Goal: Task Accomplishment & Management: Complete application form

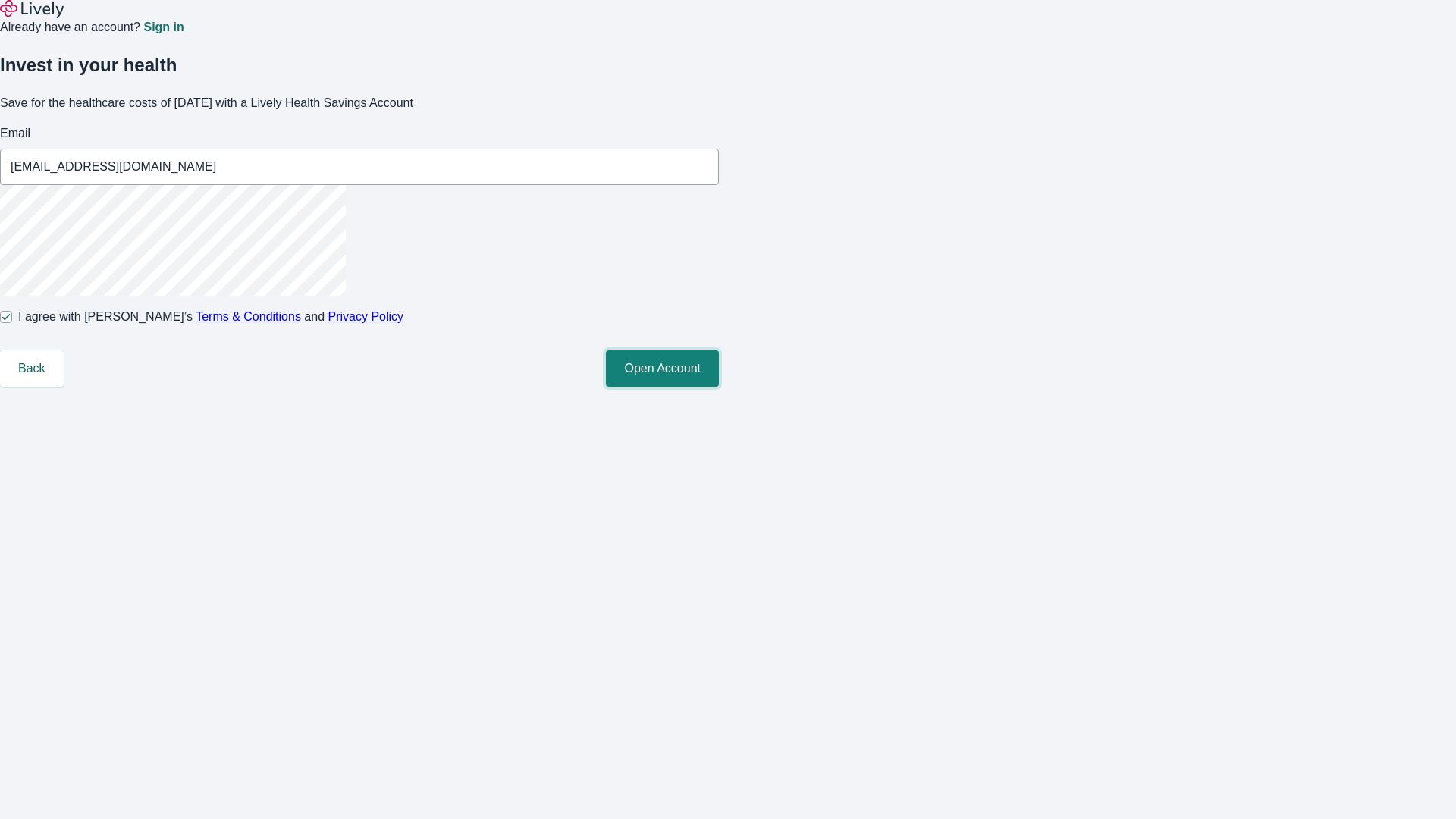
click at [719, 387] on button "Open Account" at bounding box center [662, 369] width 113 height 36
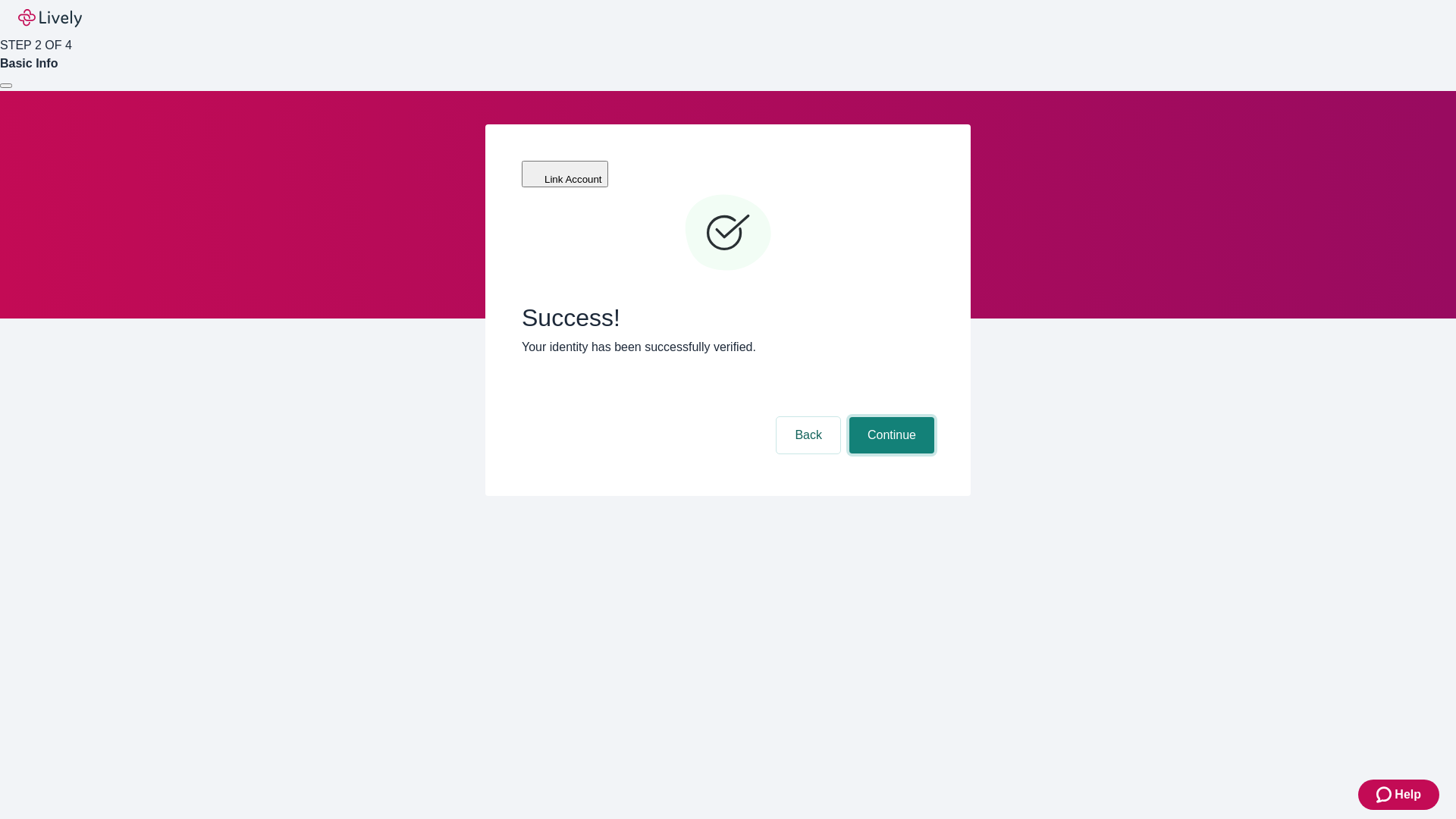
click at [890, 417] on button "Continue" at bounding box center [891, 435] width 85 height 36
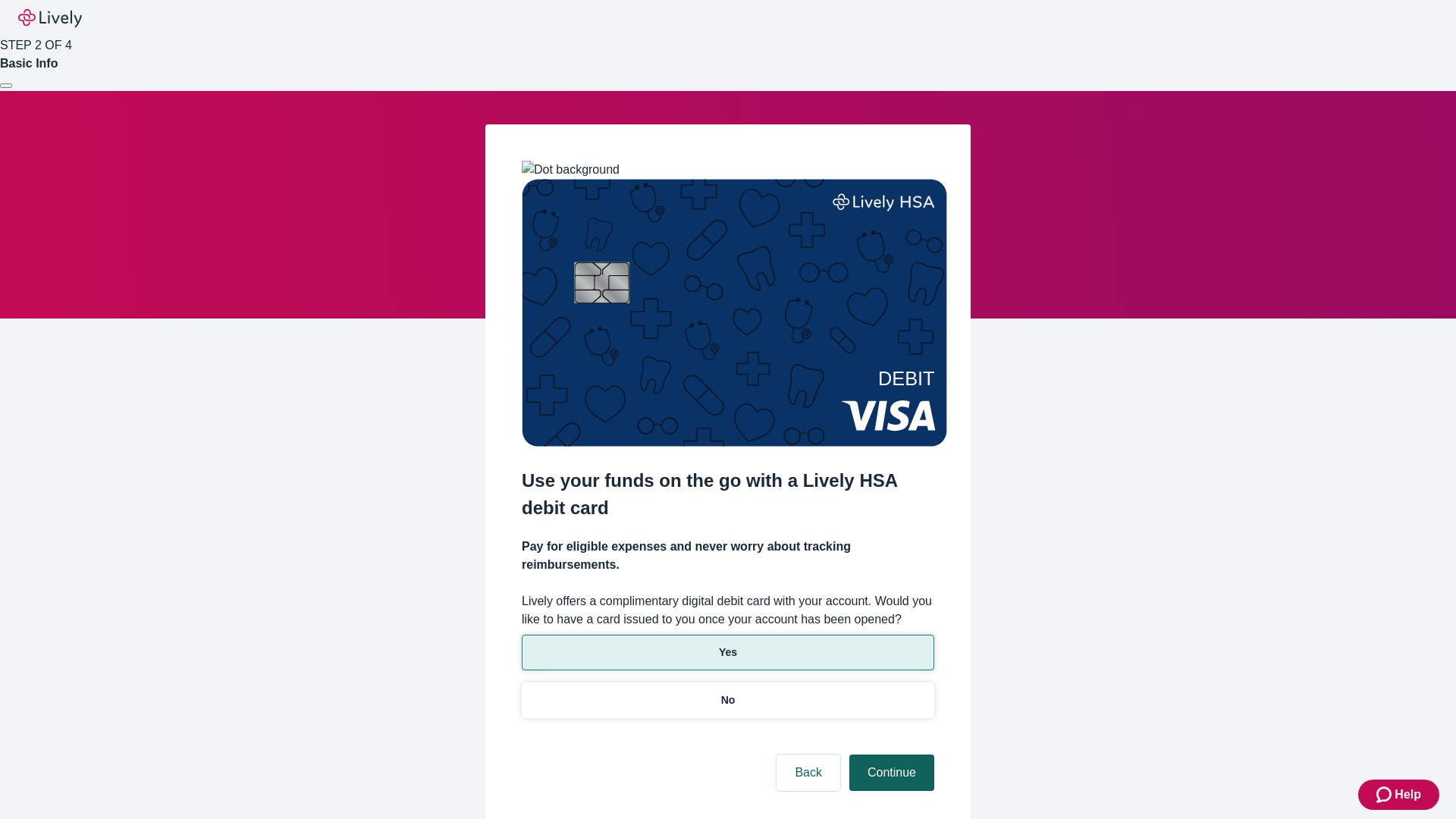
click at [727, 645] on p "Yes" at bounding box center [728, 652] width 18 height 16
click at [890, 755] on button "Continue" at bounding box center [891, 773] width 85 height 36
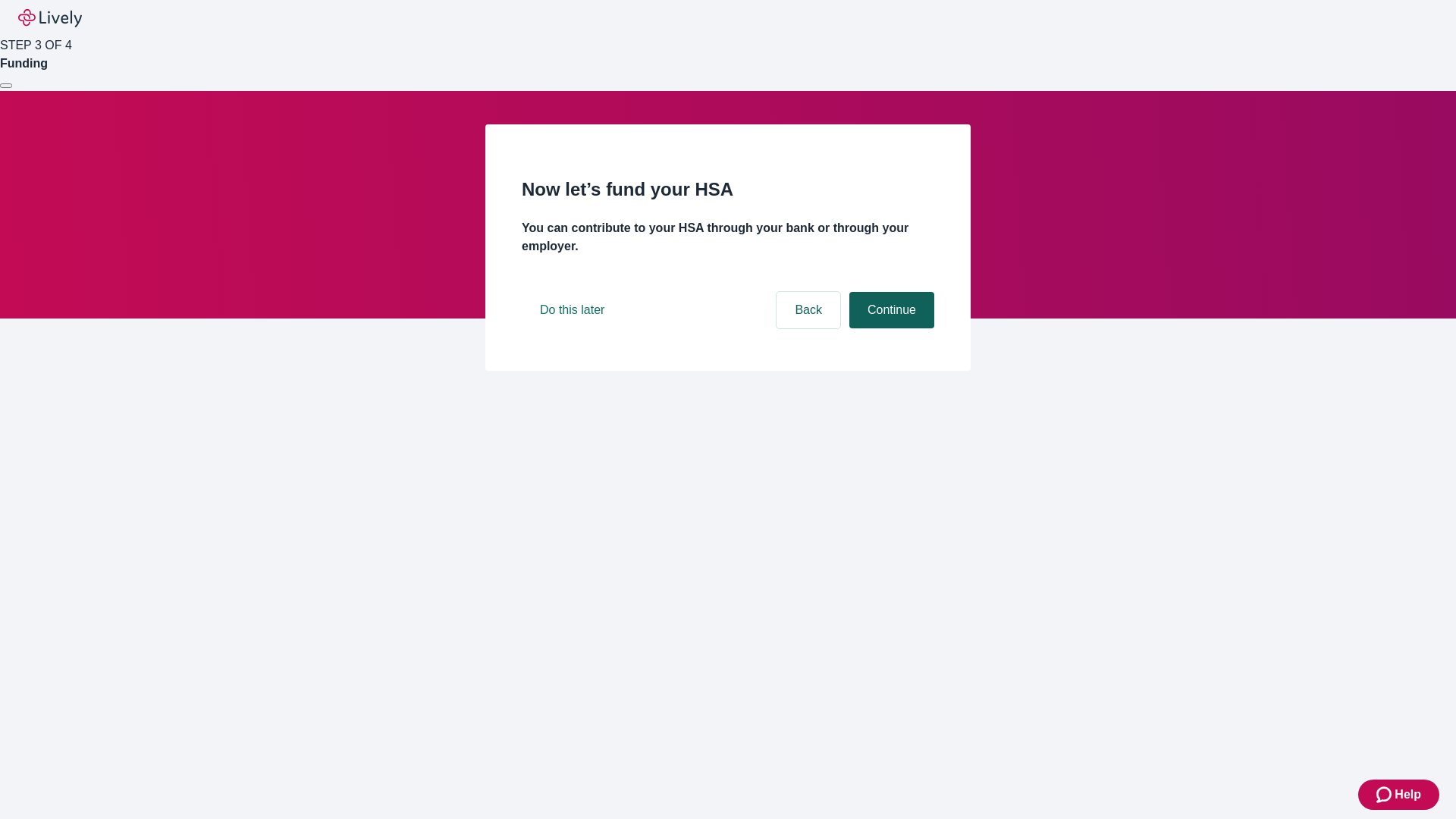
click at [890, 328] on button "Continue" at bounding box center [891, 310] width 85 height 36
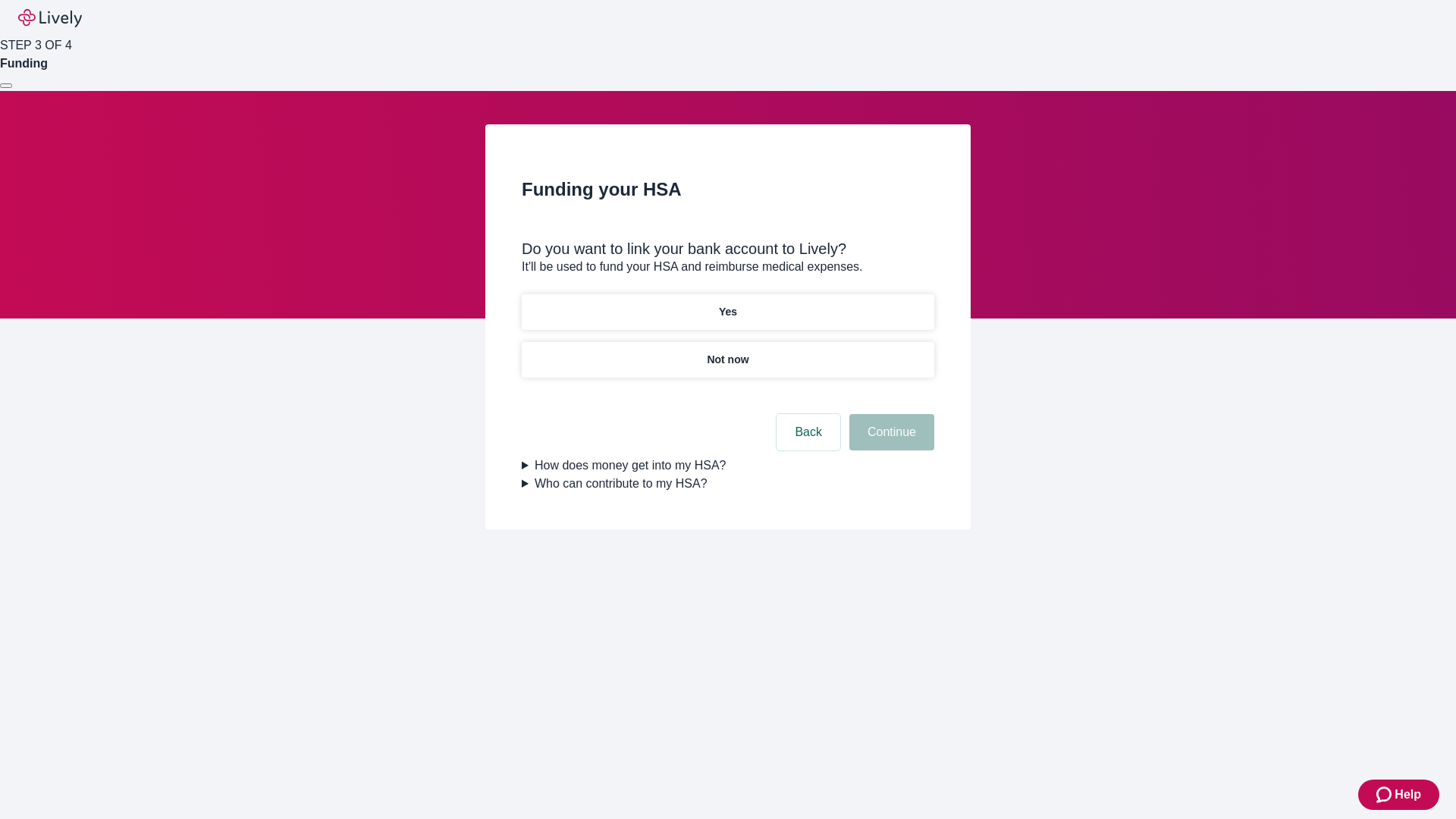
click at [727, 351] on p "Not now" at bounding box center [727, 359] width 42 height 16
click at [890, 442] on button "Continue" at bounding box center [891, 432] width 85 height 36
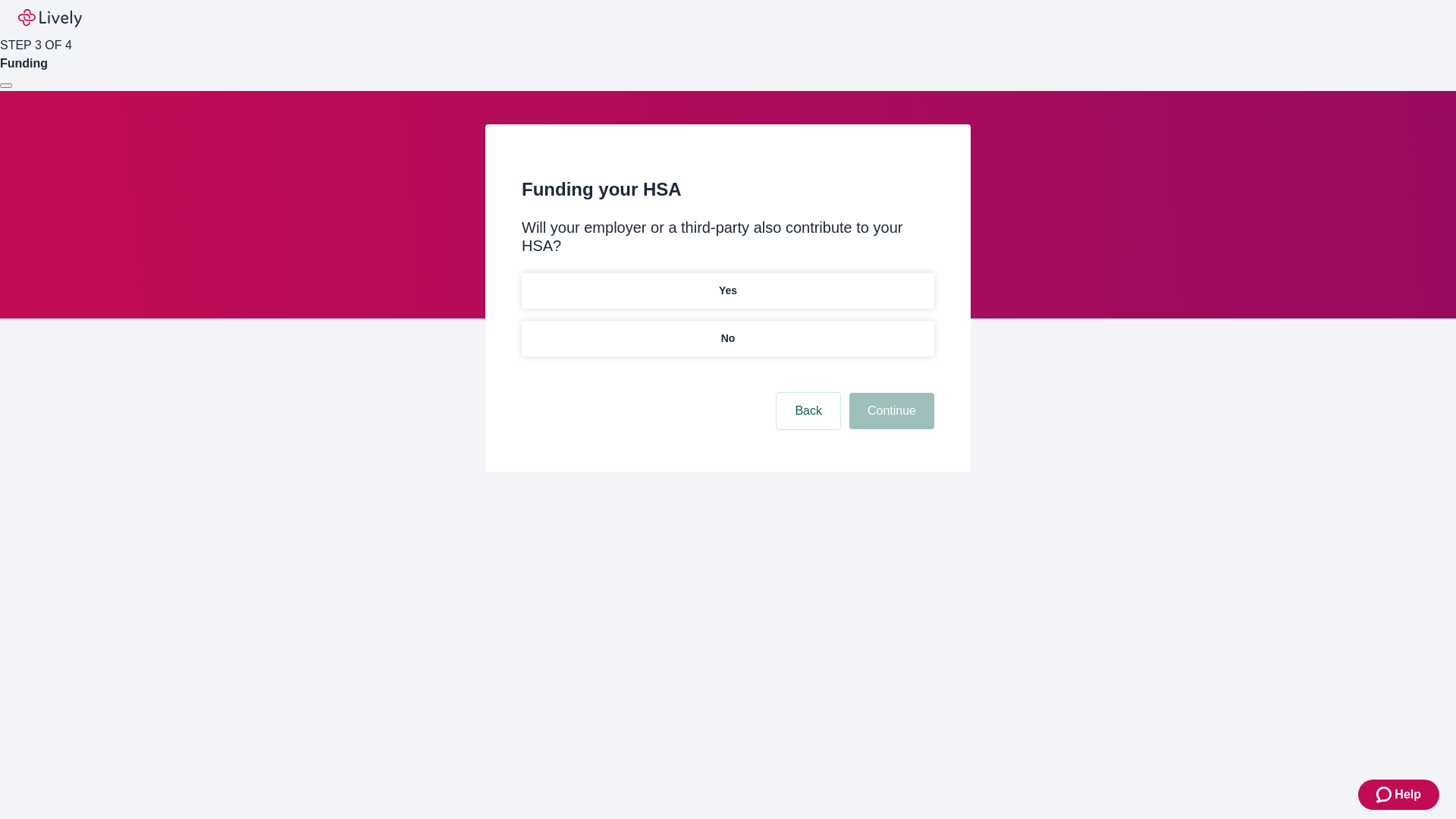
click at [727, 331] on p "No" at bounding box center [728, 339] width 15 height 16
click at [890, 393] on button "Continue" at bounding box center [891, 411] width 85 height 36
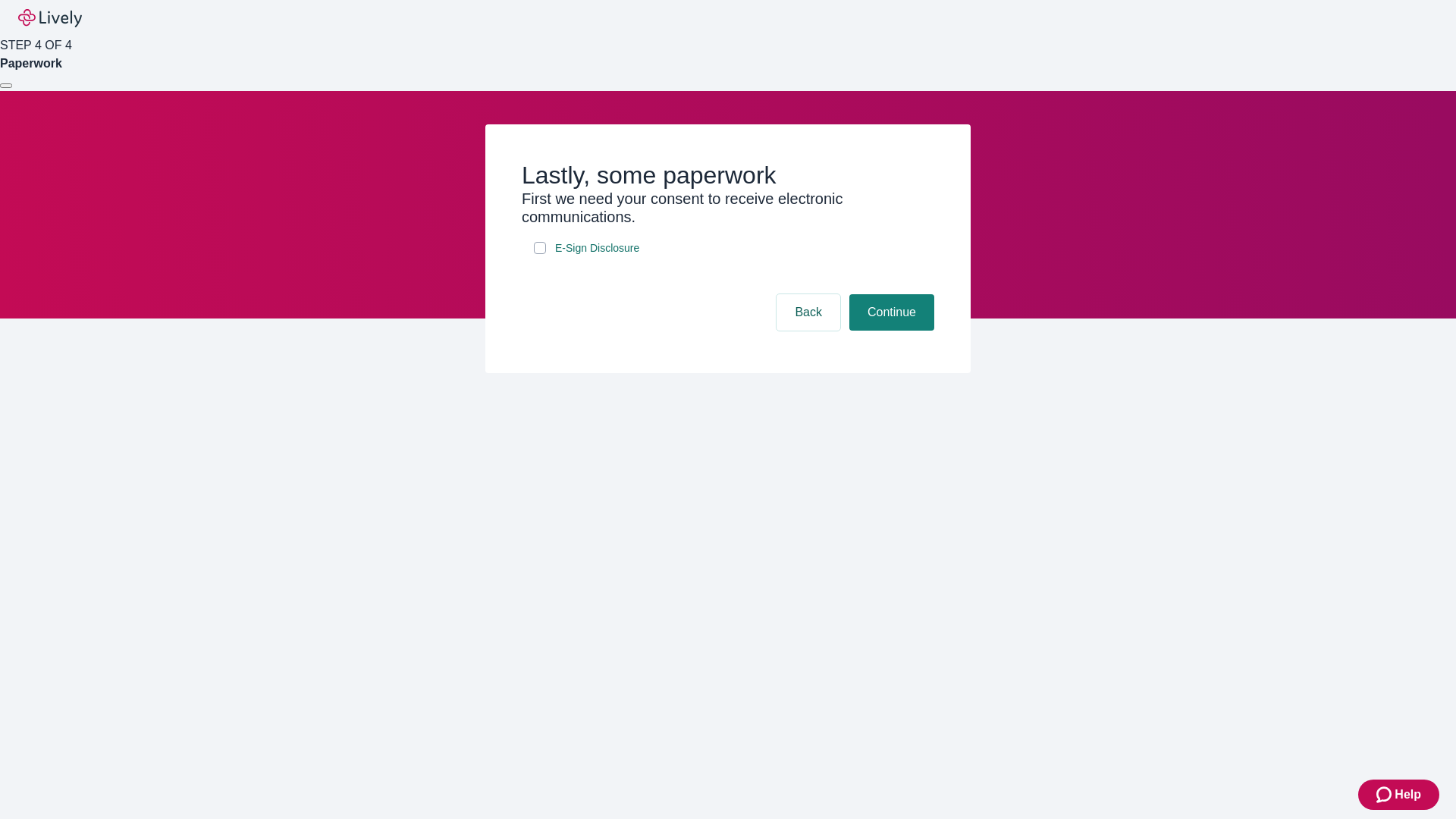
click at [540, 254] on input "E-Sign Disclosure" at bounding box center [540, 248] width 12 height 12
checkbox input "true"
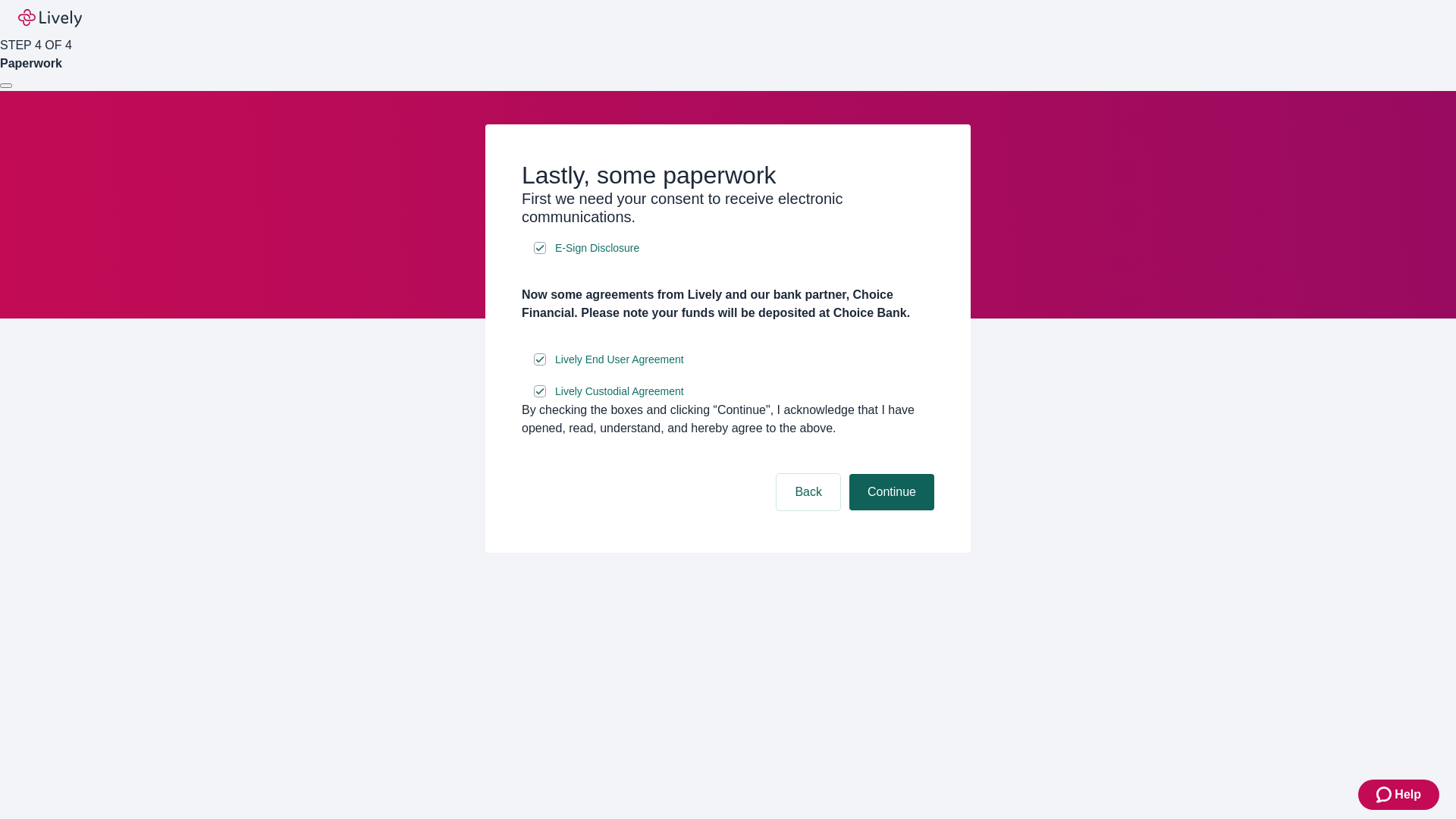
click at [890, 510] on button "Continue" at bounding box center [891, 492] width 85 height 36
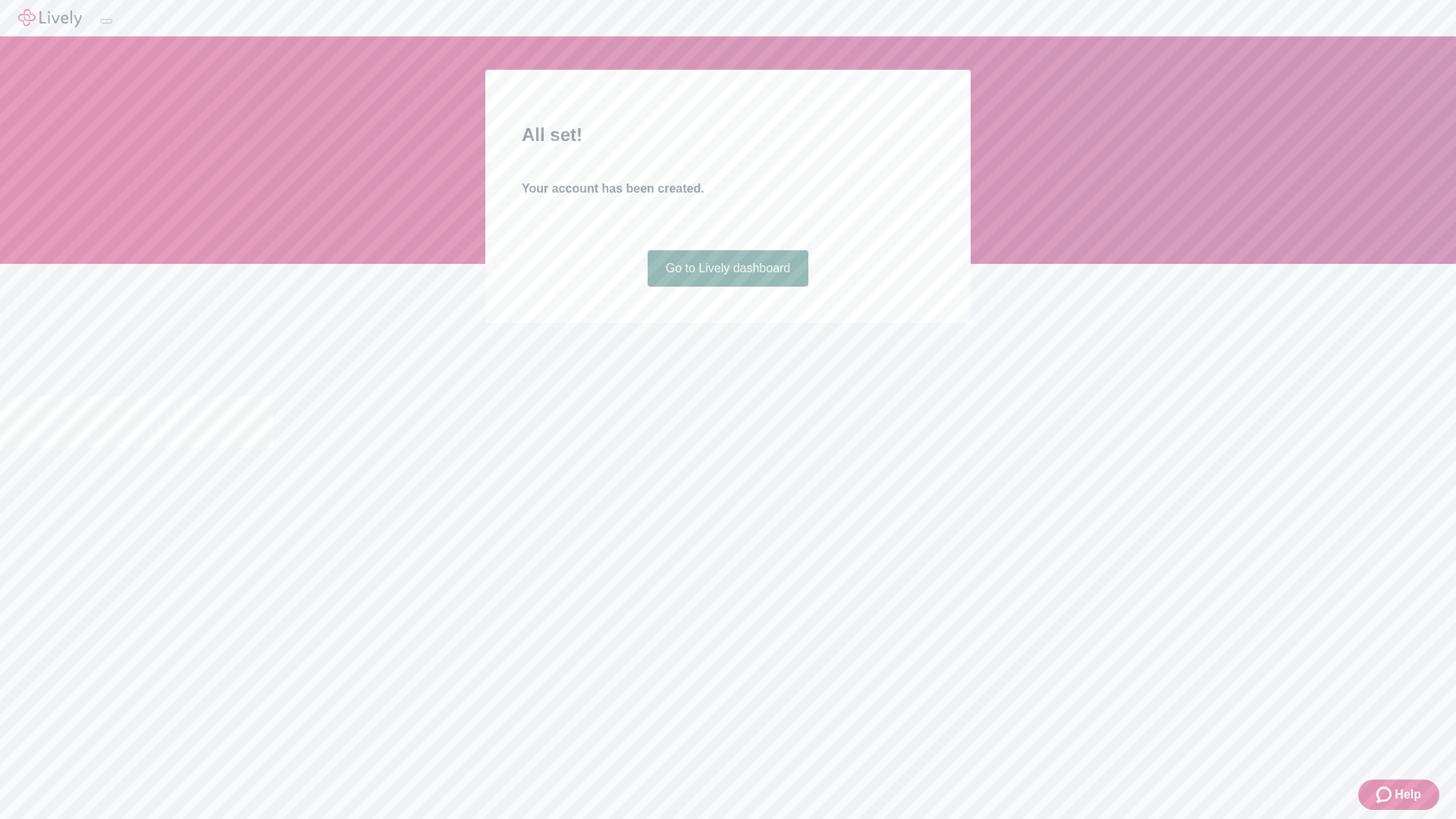
click at [727, 287] on link "Go to Lively dashboard" at bounding box center [729, 268] width 162 height 36
